Goal: Transaction & Acquisition: Purchase product/service

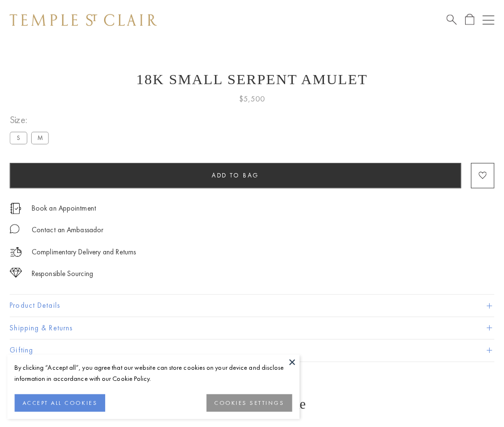
scroll to position [9, 0]
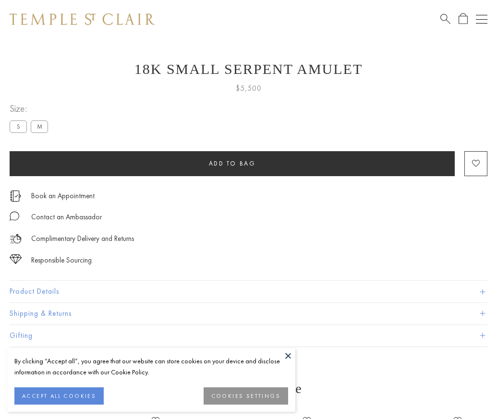
click at [232, 163] on span "Add to bag" at bounding box center [232, 163] width 47 height 8
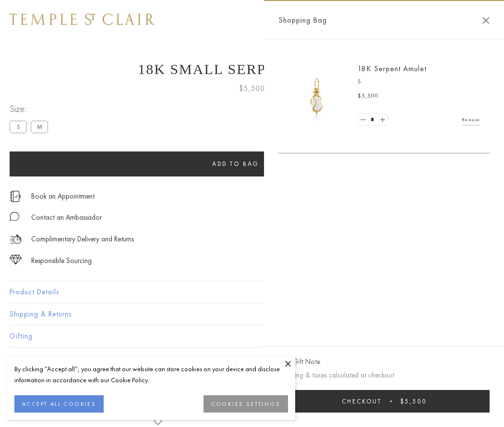
click at [391, 401] on button "Checkout $5,500" at bounding box center [384, 401] width 211 height 23
